Goal: Information Seeking & Learning: Learn about a topic

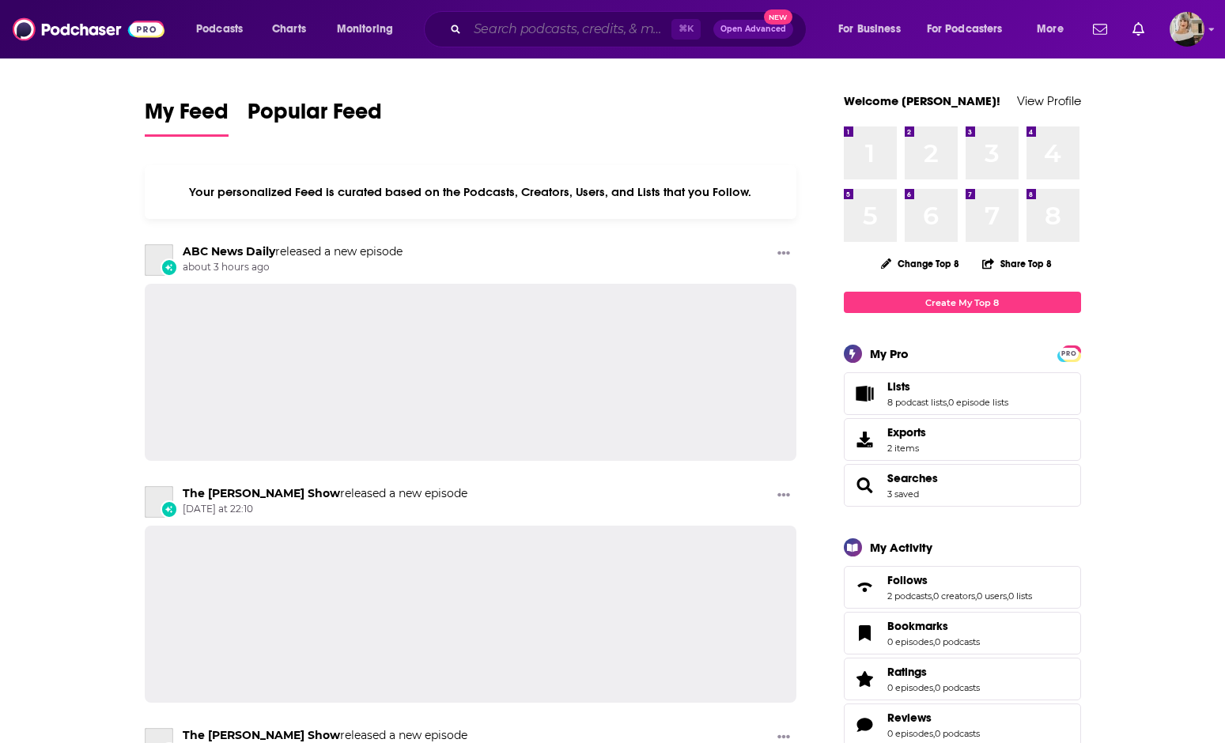
click at [522, 21] on input "Search podcasts, credits, & more..." at bounding box center [569, 29] width 204 height 25
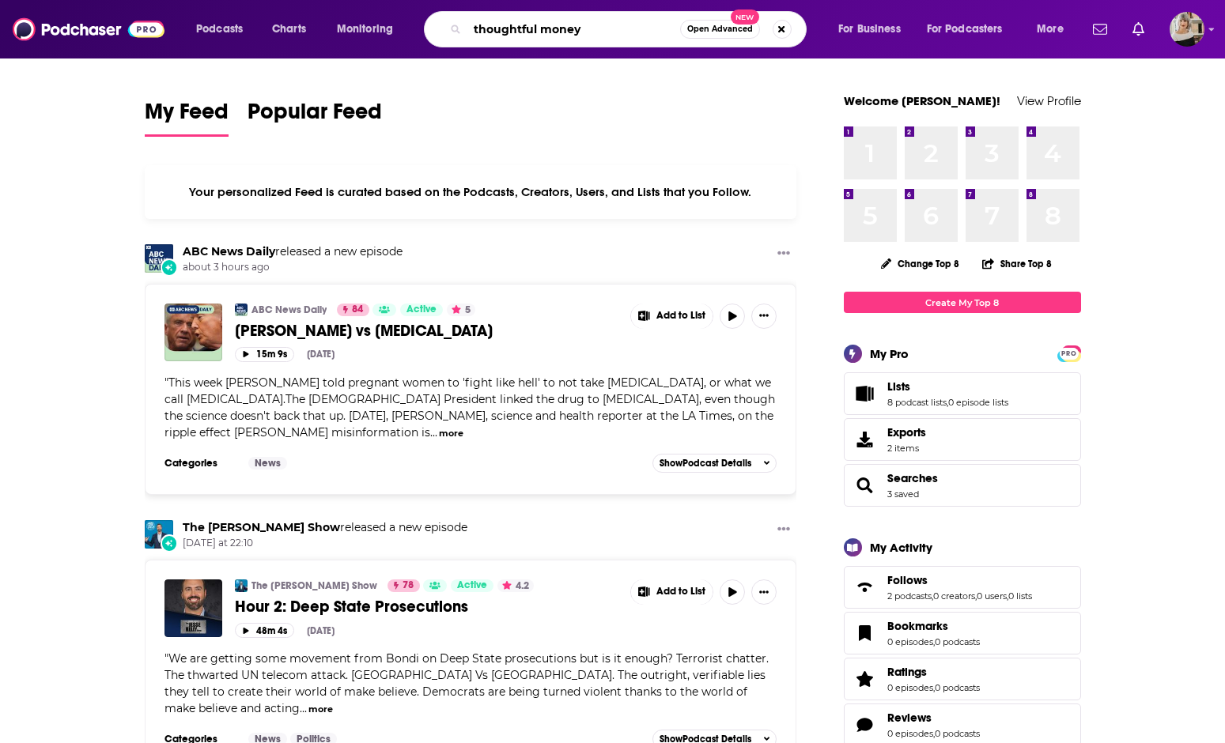
type input "thoughtful money"
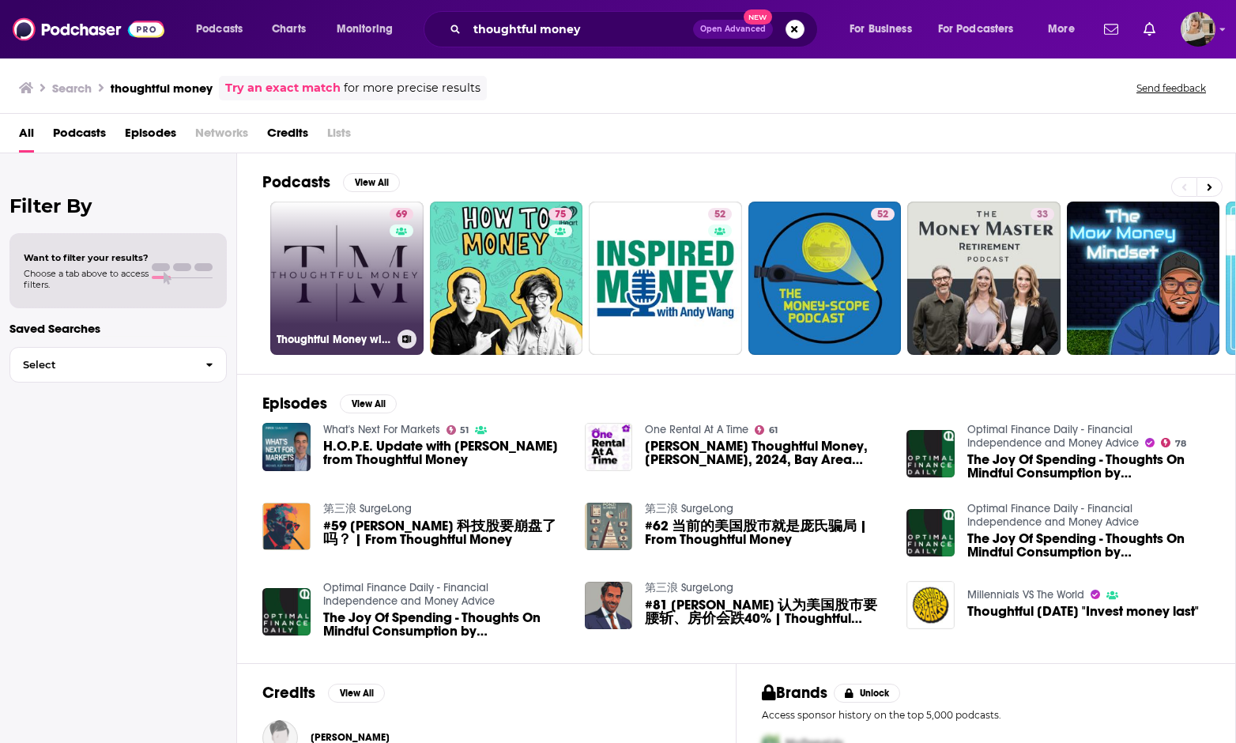
click at [365, 298] on link "69 Thoughtful Money with [PERSON_NAME]" at bounding box center [346, 278] width 153 height 153
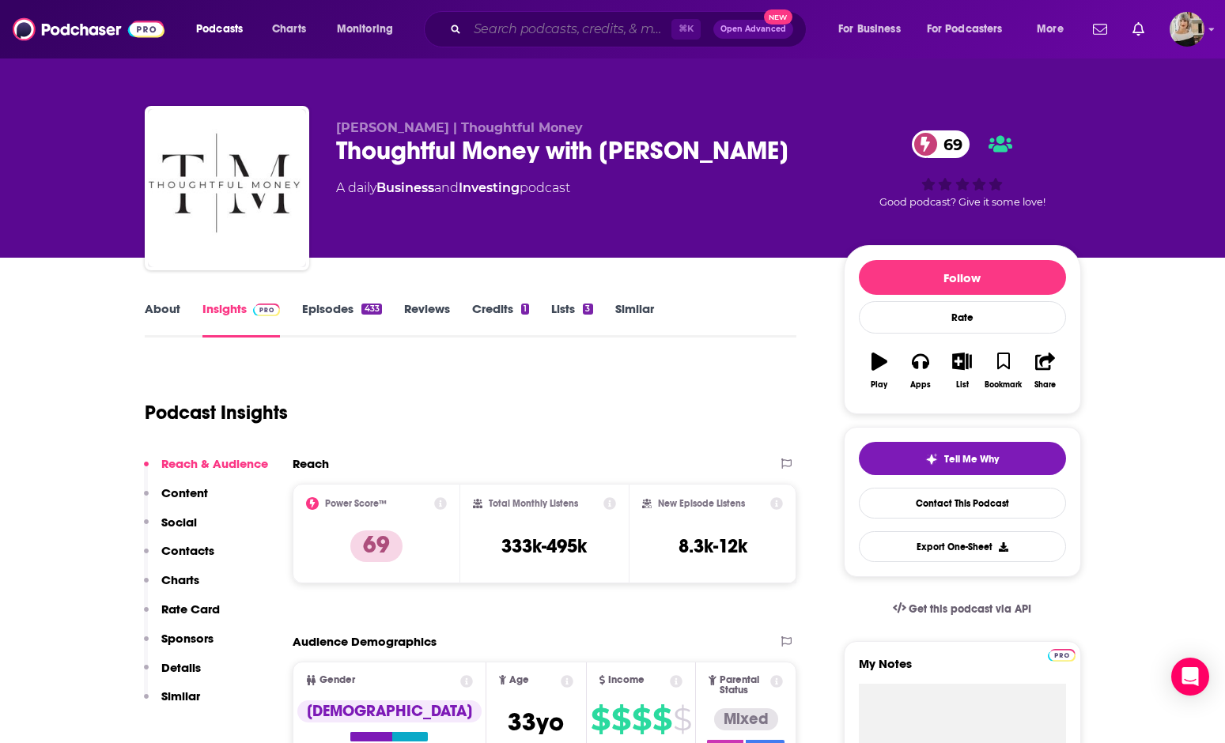
click at [491, 25] on input "Search podcasts, credits, & more..." at bounding box center [569, 29] width 204 height 25
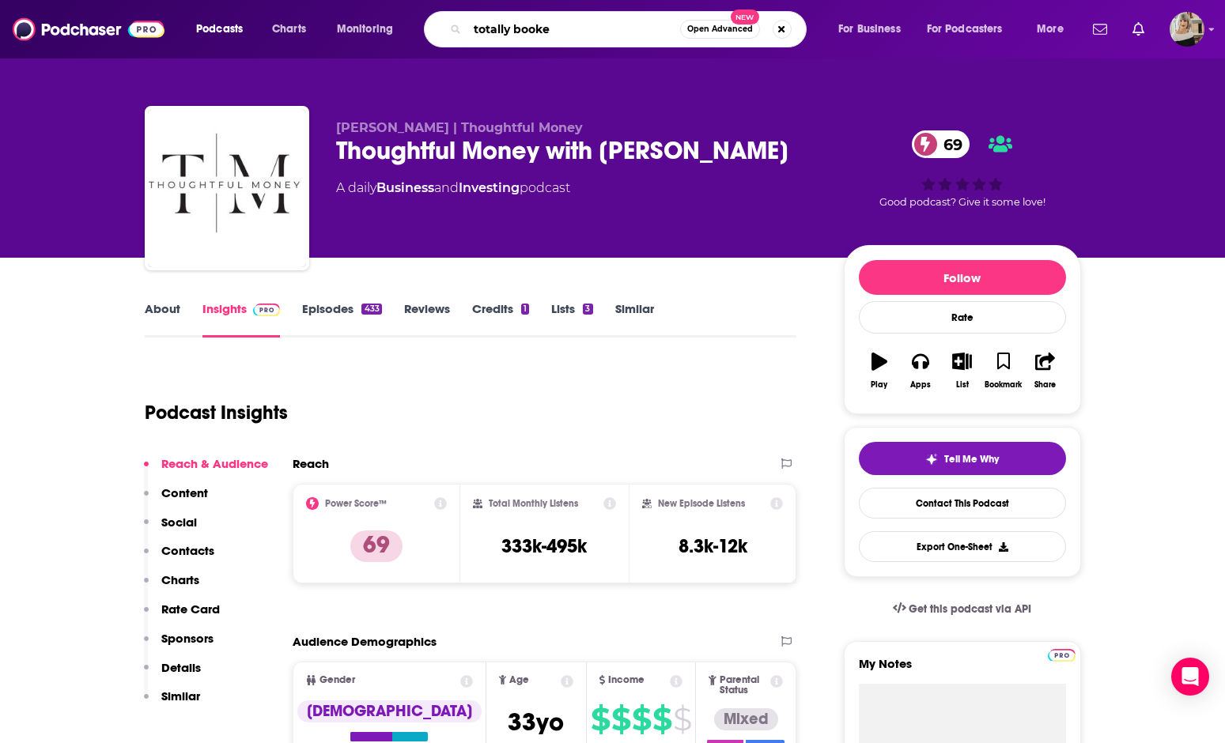
type input "totally booked"
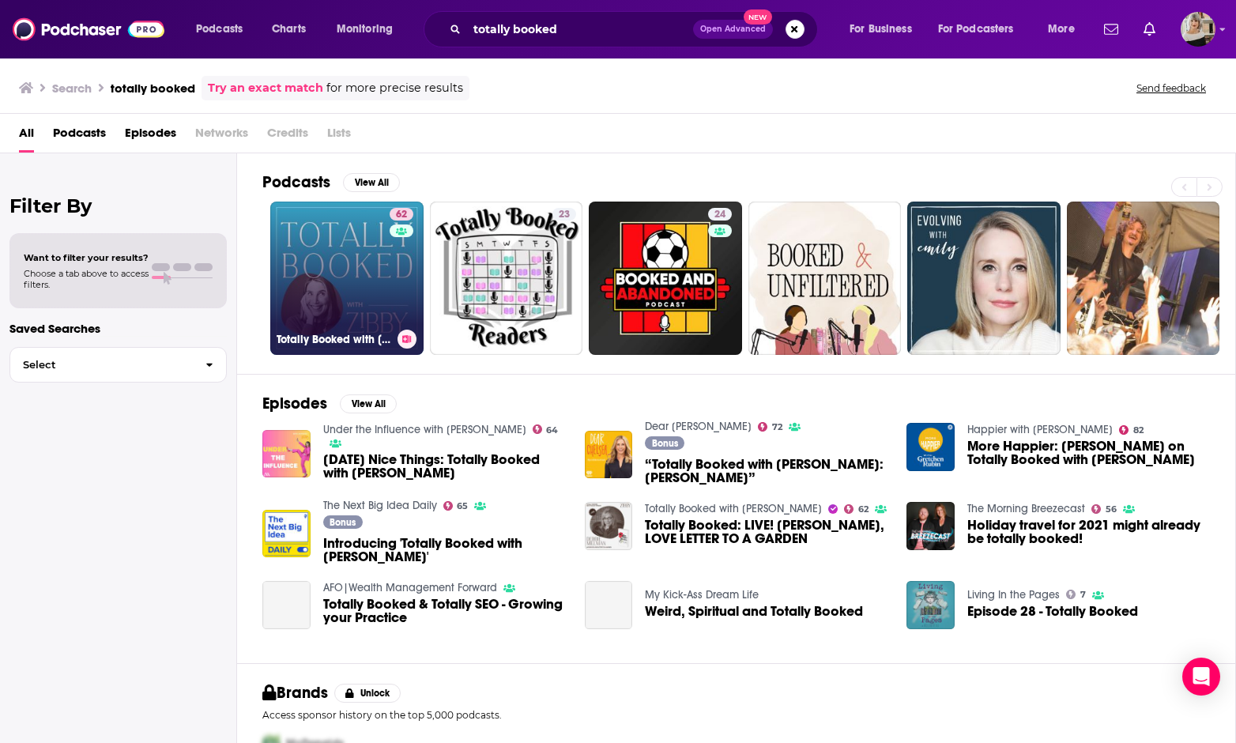
click at [371, 285] on link "62 Totally Booked with [PERSON_NAME]" at bounding box center [346, 278] width 153 height 153
